Goal: Communication & Community: Answer question/provide support

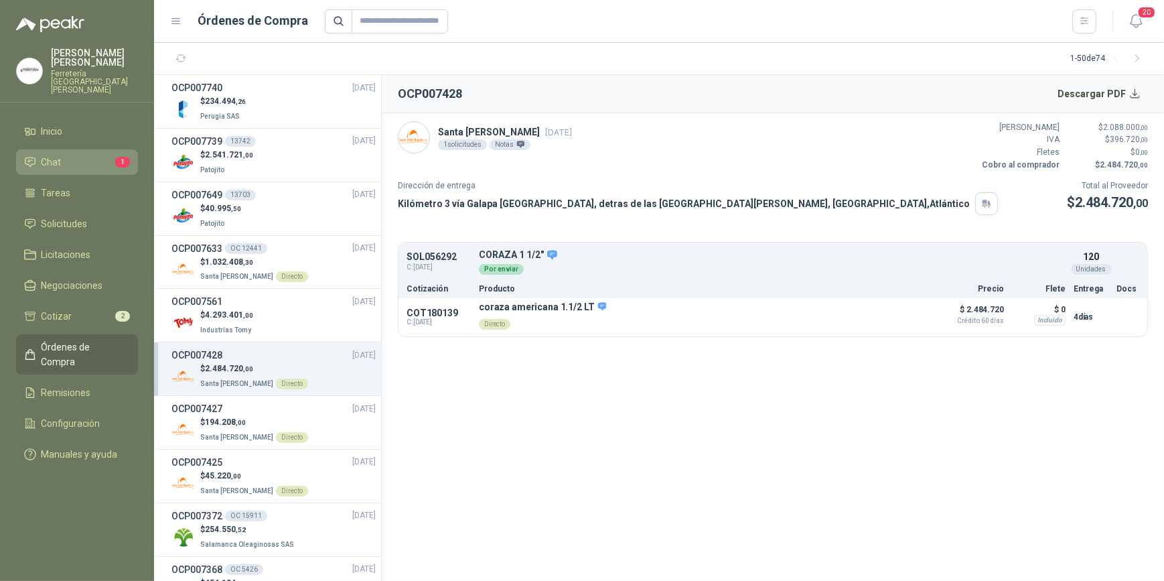
click at [72, 159] on li "Chat 1" at bounding box center [77, 162] width 106 height 15
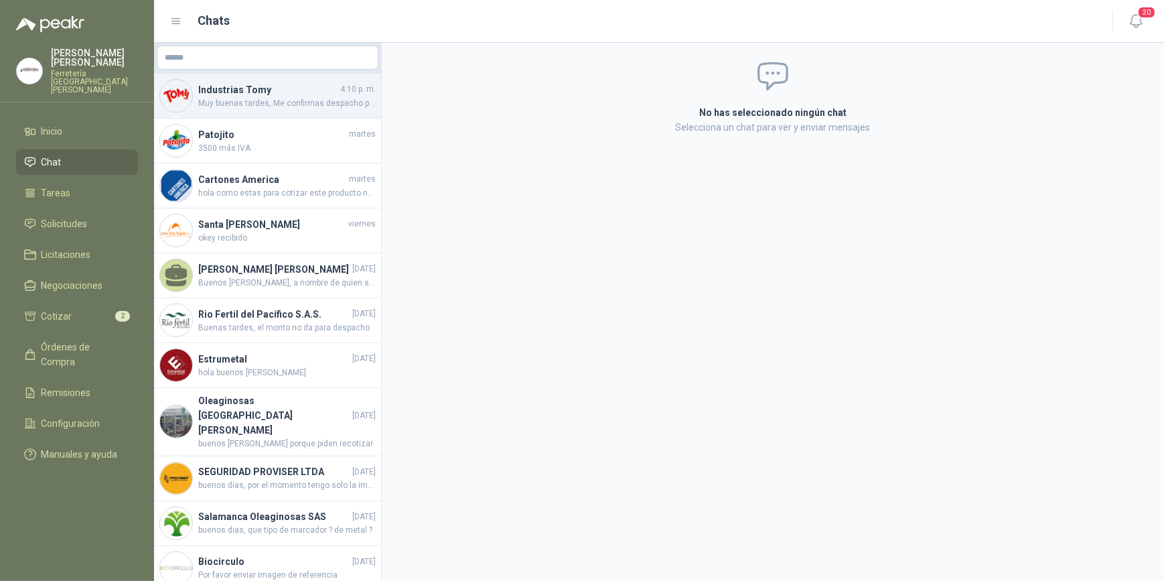
click at [266, 103] on span "Muy buenas tardes, Me confirmas despacho por favor o me relacionas la guía, gra…" at bounding box center [286, 103] width 177 height 13
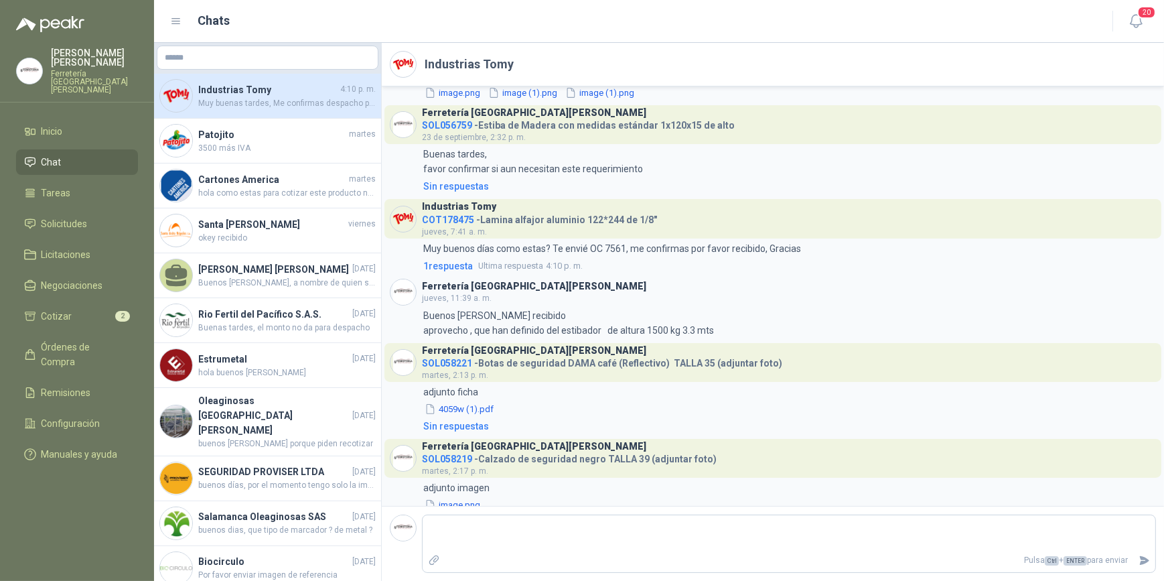
scroll to position [550, 0]
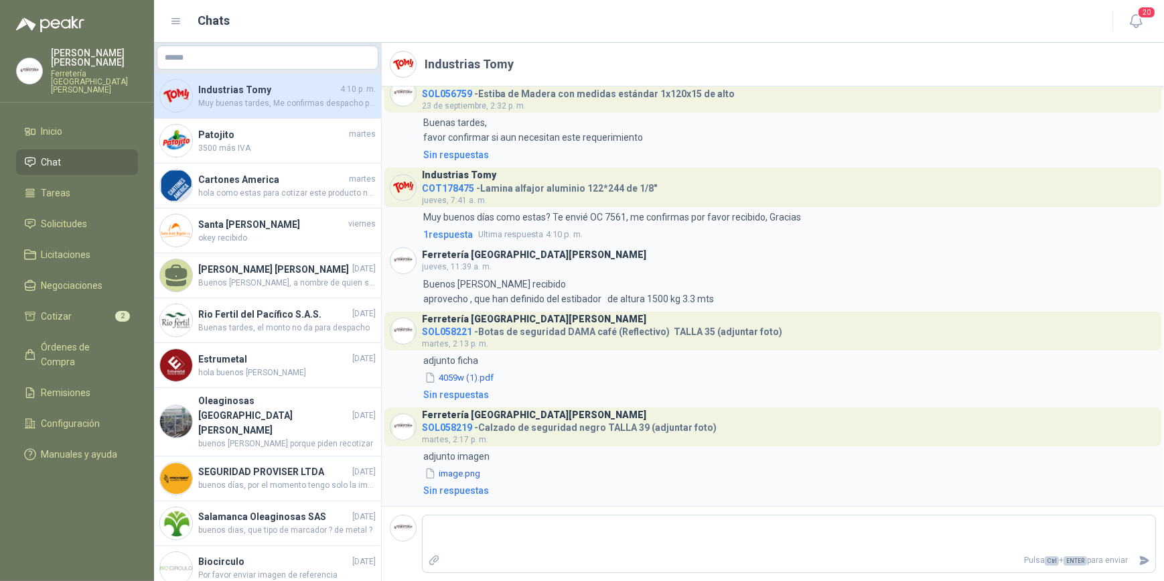
click at [269, 106] on span "Muy buenas tardes, Me confirmas despacho por favor o me relacionas la guía, gra…" at bounding box center [286, 103] width 177 height 13
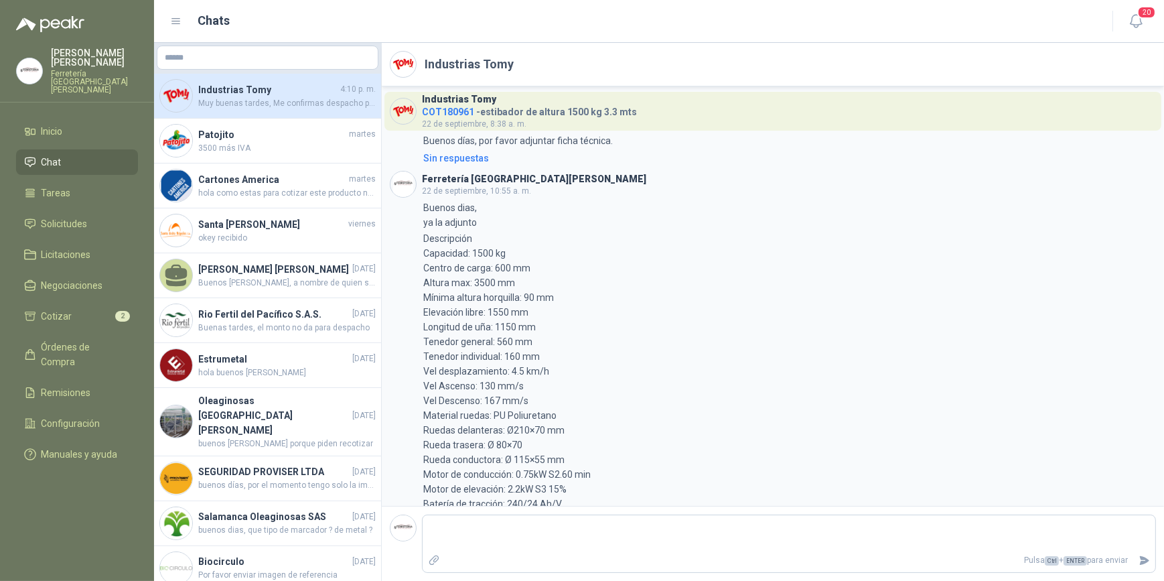
scroll to position [0, 0]
click at [1138, 17] on icon "button" at bounding box center [1136, 21] width 17 height 17
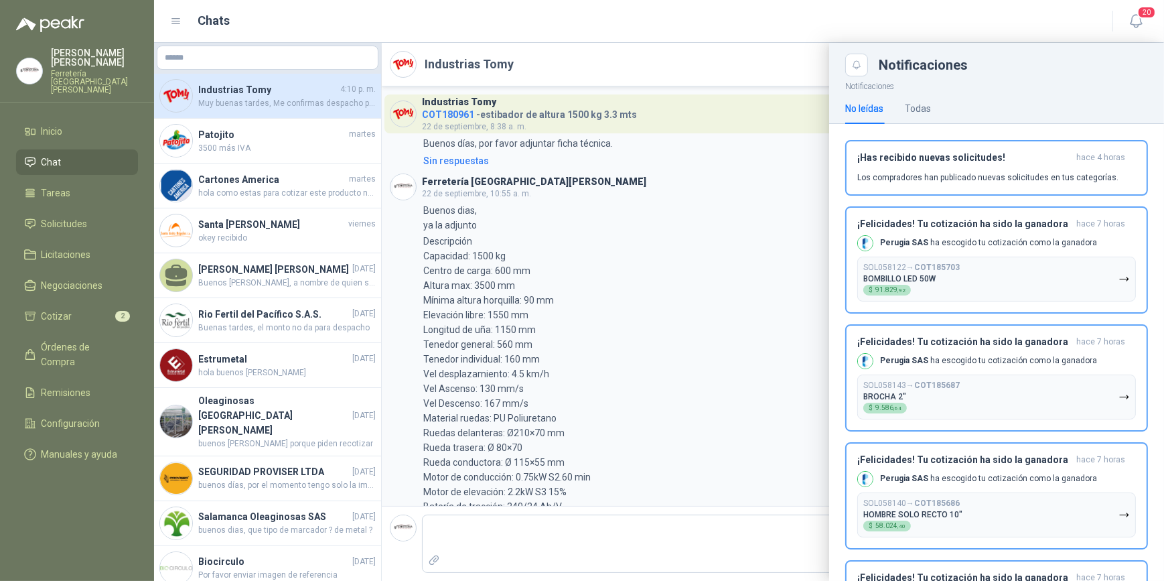
click at [88, 155] on li "Chat" at bounding box center [77, 162] width 106 height 15
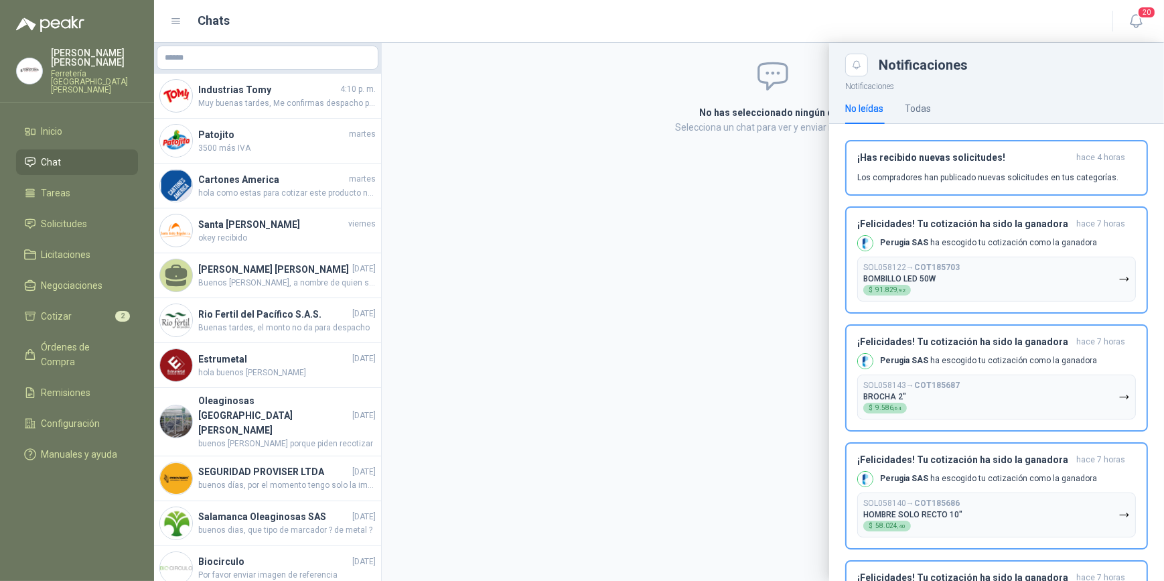
click at [252, 98] on div at bounding box center [659, 312] width 1010 height 538
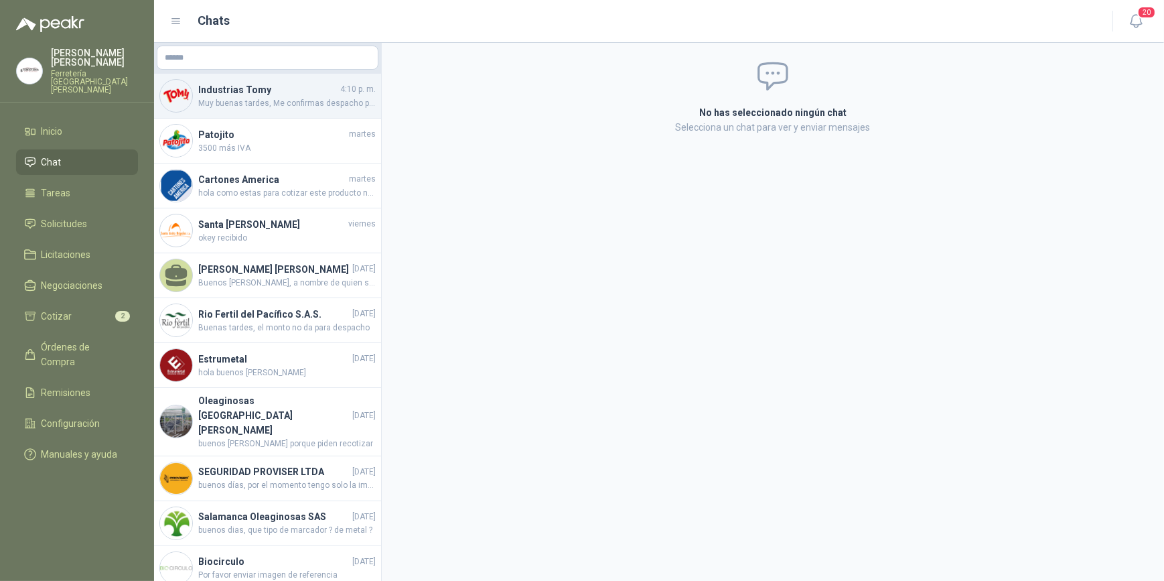
click at [289, 97] on span "Muy buenas tardes, Me confirmas despacho por favor o me relacionas la guía, gra…" at bounding box center [286, 103] width 177 height 13
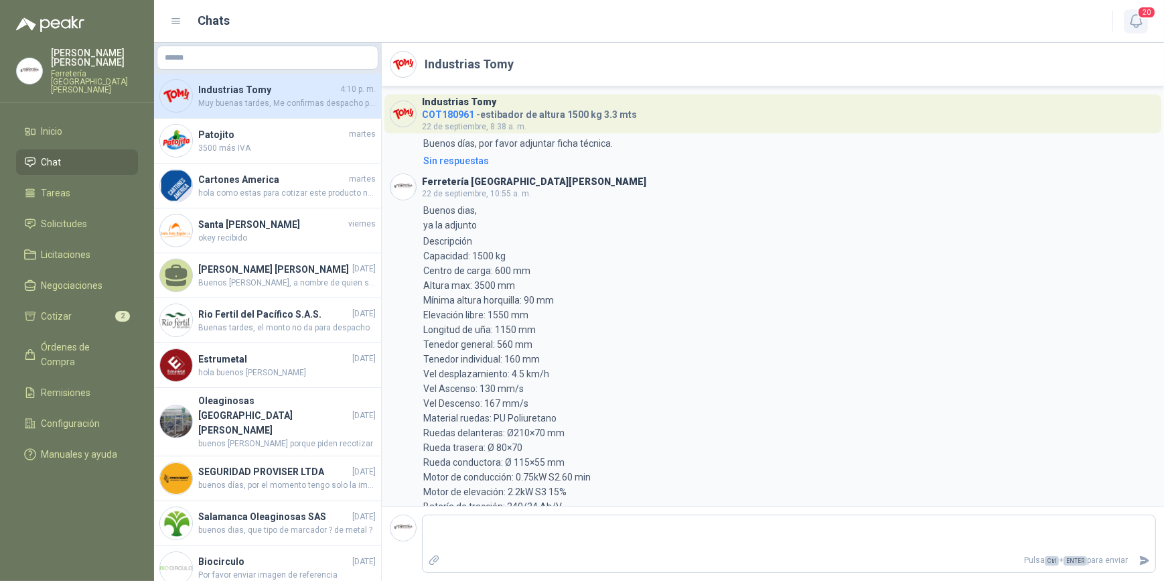
click at [1134, 22] on icon "button" at bounding box center [1136, 21] width 17 height 17
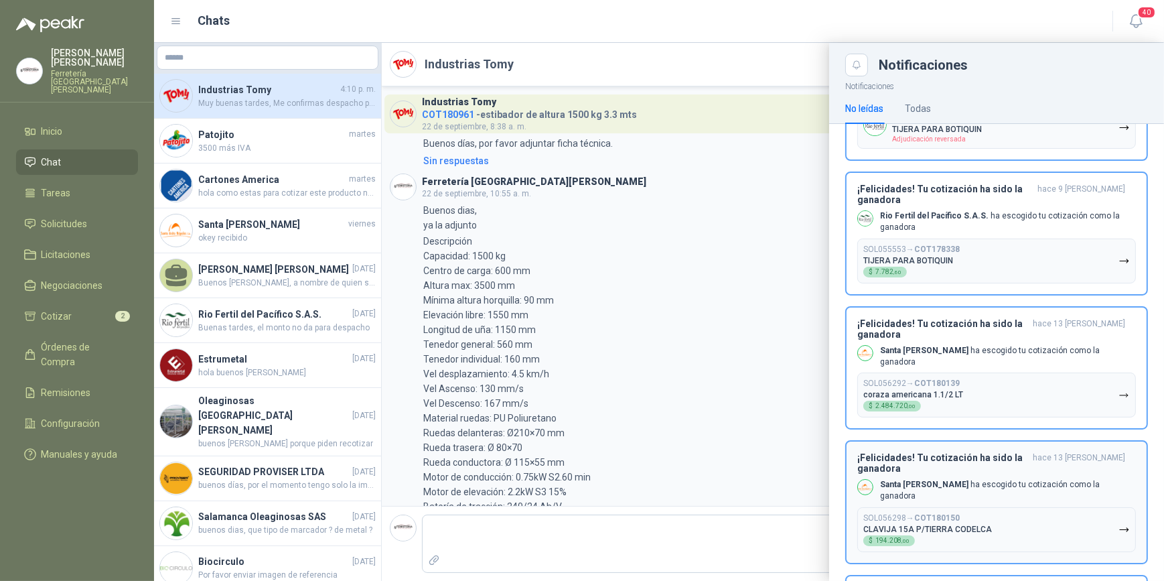
scroll to position [2452, 0]
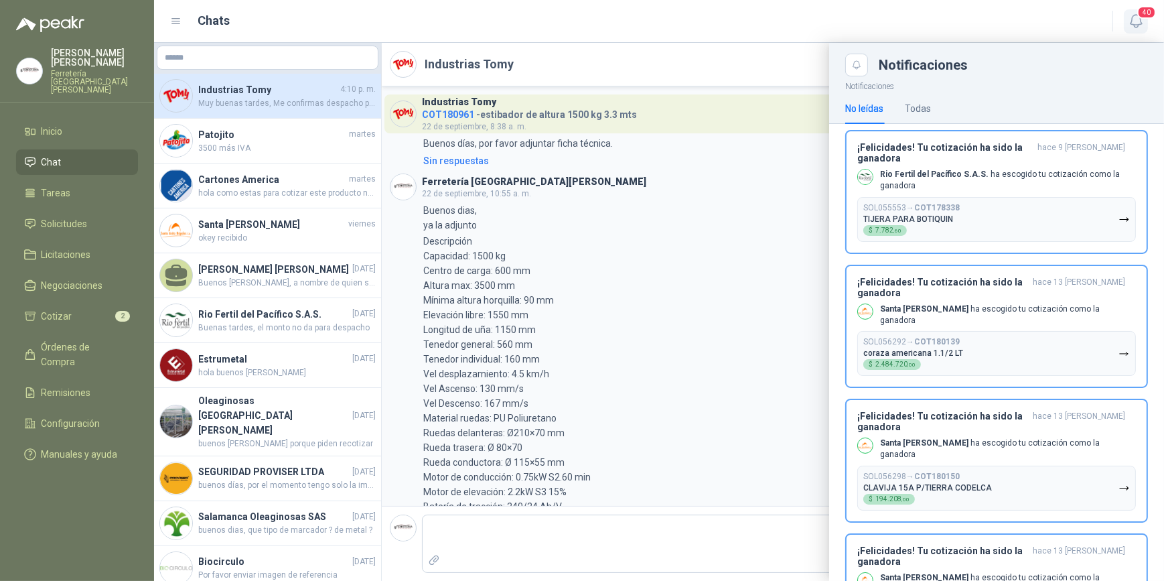
click at [1136, 19] on icon "button" at bounding box center [1136, 21] width 17 height 17
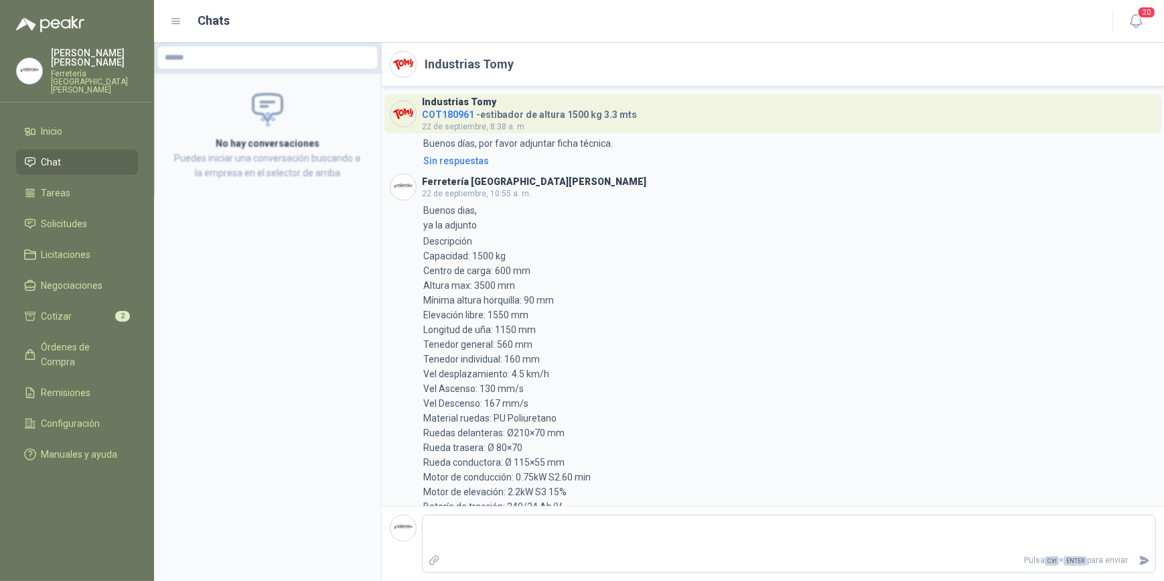
scroll to position [550, 0]
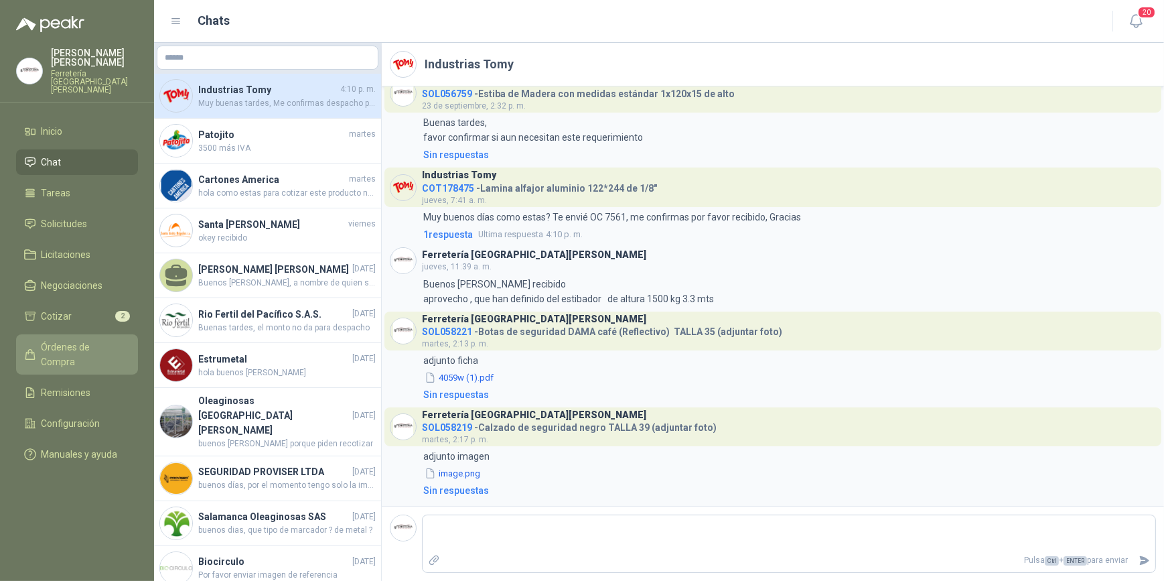
click at [74, 348] on link "Órdenes de Compra" at bounding box center [77, 354] width 122 height 40
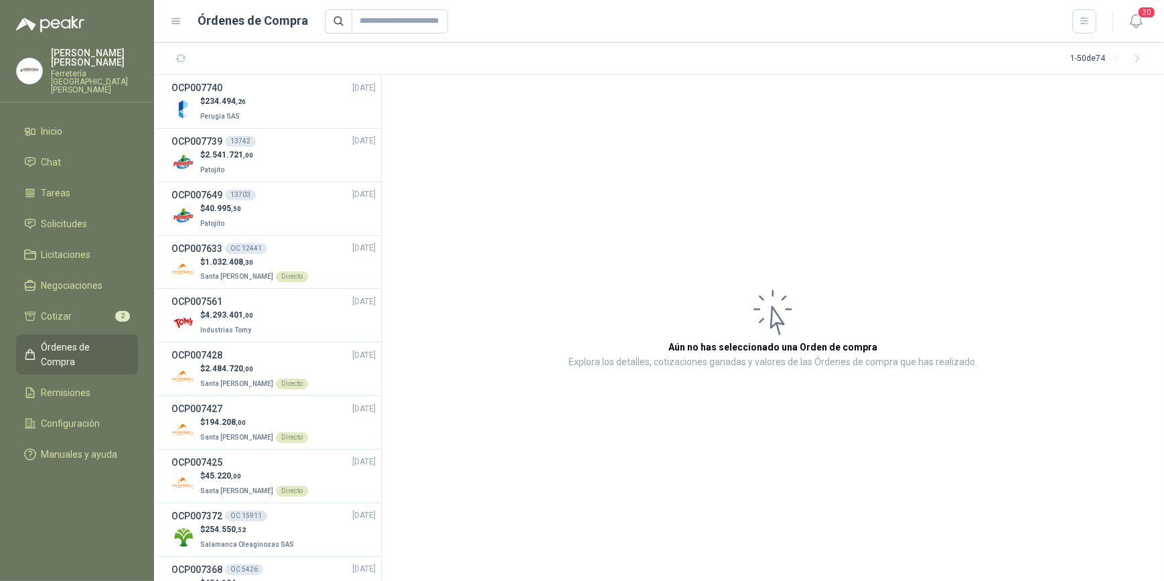
click at [91, 70] on p "Ferretería [GEOGRAPHIC_DATA][PERSON_NAME]" at bounding box center [94, 82] width 87 height 24
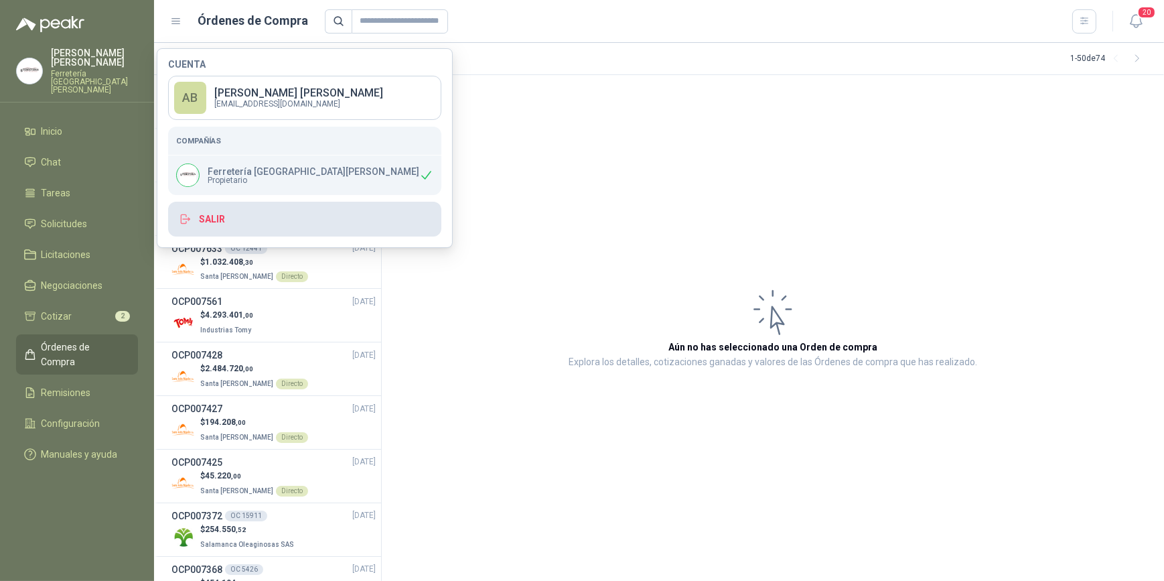
click at [243, 214] on button "Salir" at bounding box center [304, 219] width 273 height 35
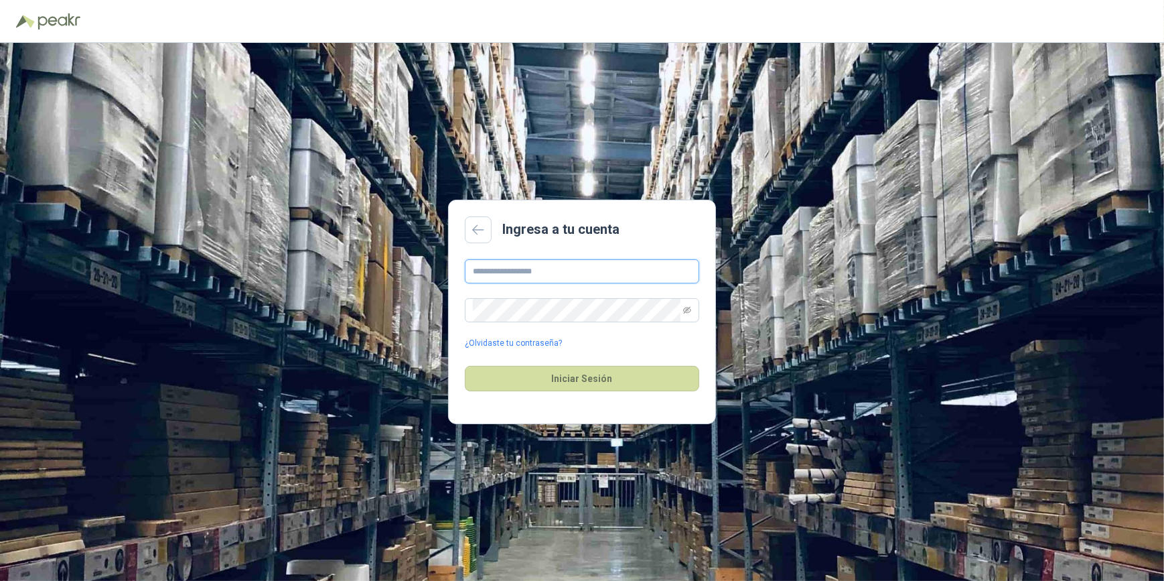
type input "**********"
